Goal: Task Accomplishment & Management: Use online tool/utility

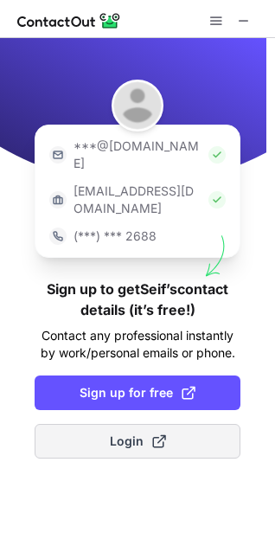
click at [144, 432] on span "Login" at bounding box center [138, 440] width 56 height 17
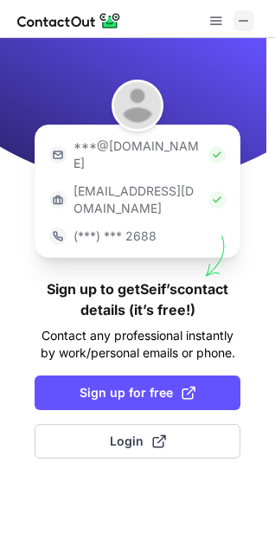
click at [246, 20] on span at bounding box center [244, 21] width 14 height 14
